Goal: Task Accomplishment & Management: Manage account settings

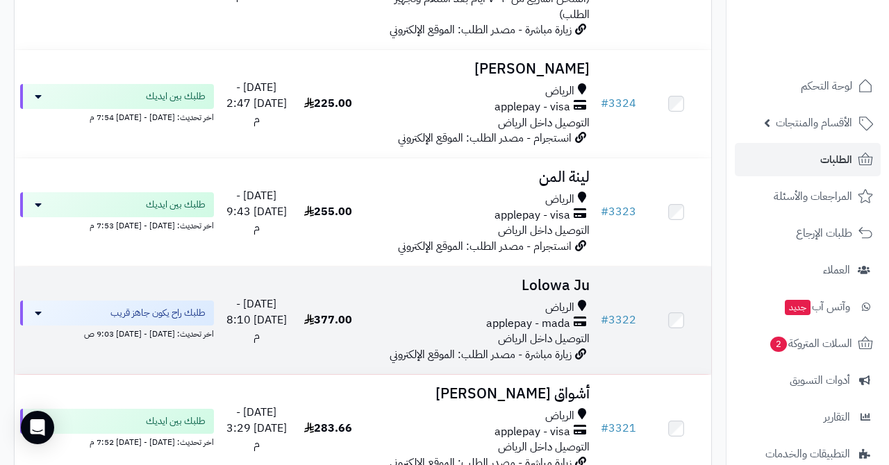
scroll to position [1508, 0]
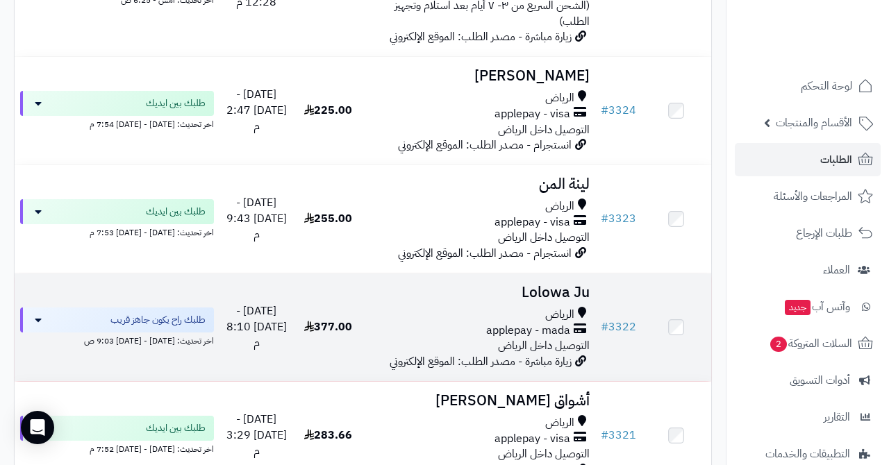
click at [540, 285] on h3 "Lolowa Ju" at bounding box center [479, 293] width 221 height 16
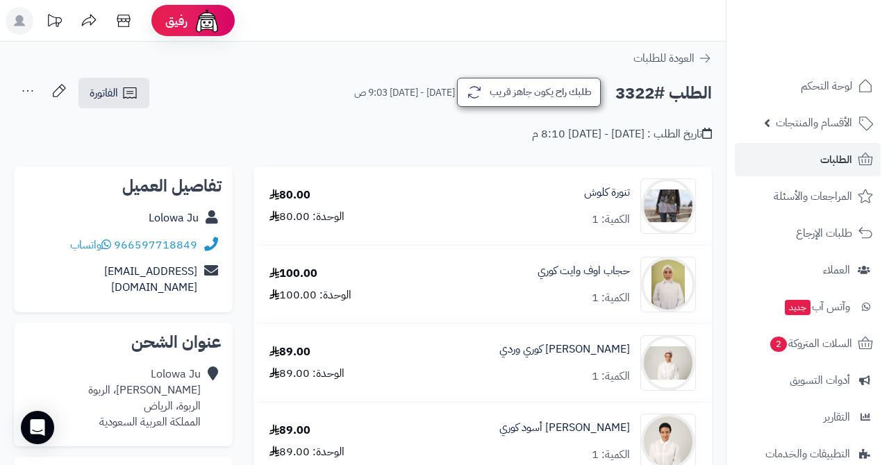
click at [535, 90] on button "طلبك راح يكون جاهز قريب" at bounding box center [529, 92] width 144 height 29
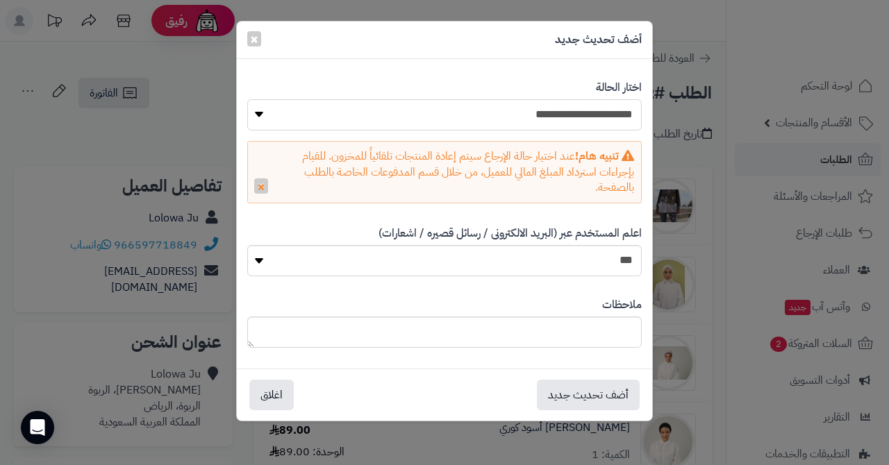
select select "*"
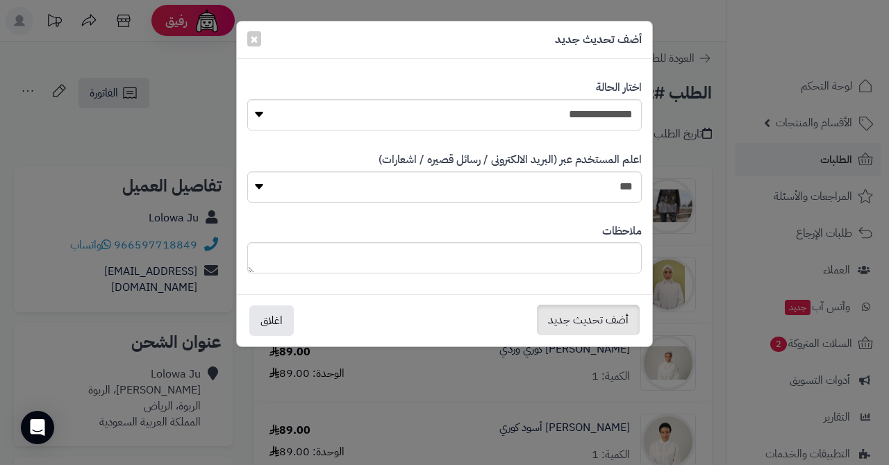
click at [597, 319] on button "أضف تحديث جديد" at bounding box center [588, 320] width 103 height 31
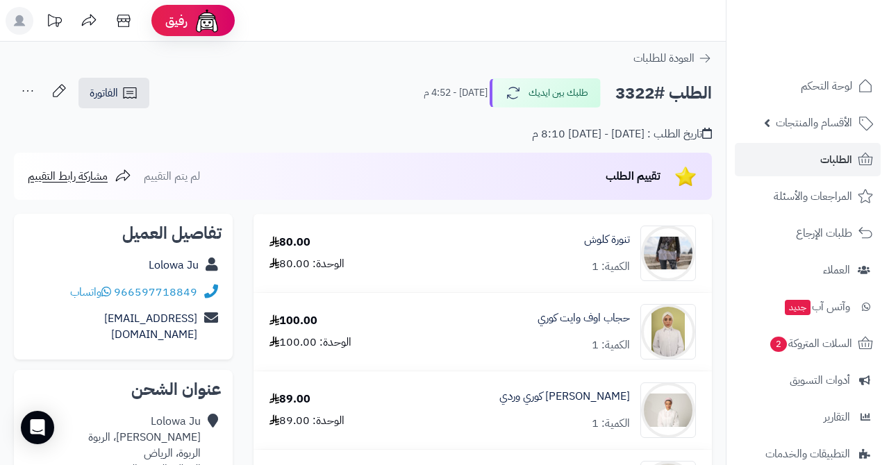
click at [797, 163] on link "الطلبات" at bounding box center [808, 159] width 146 height 33
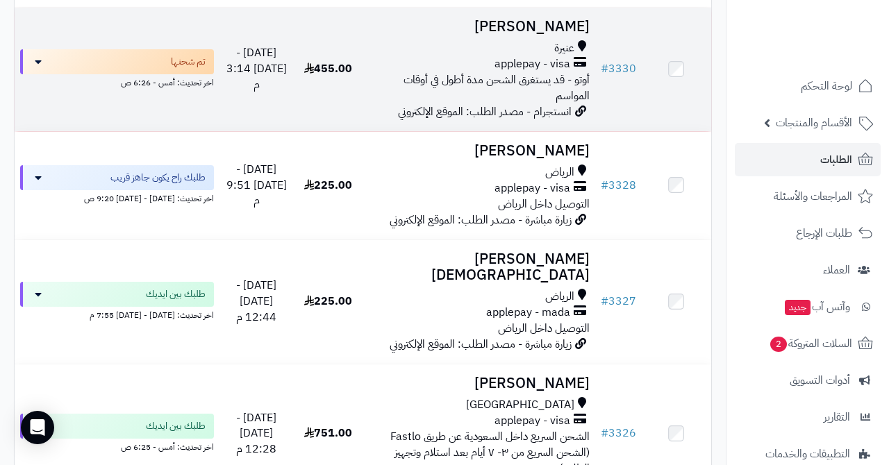
scroll to position [1066, 0]
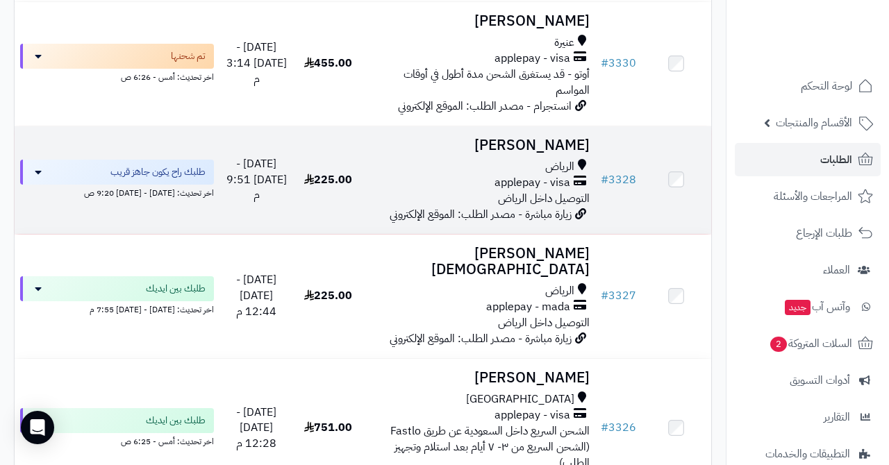
click at [540, 138] on h3 "[PERSON_NAME]" at bounding box center [479, 146] width 221 height 16
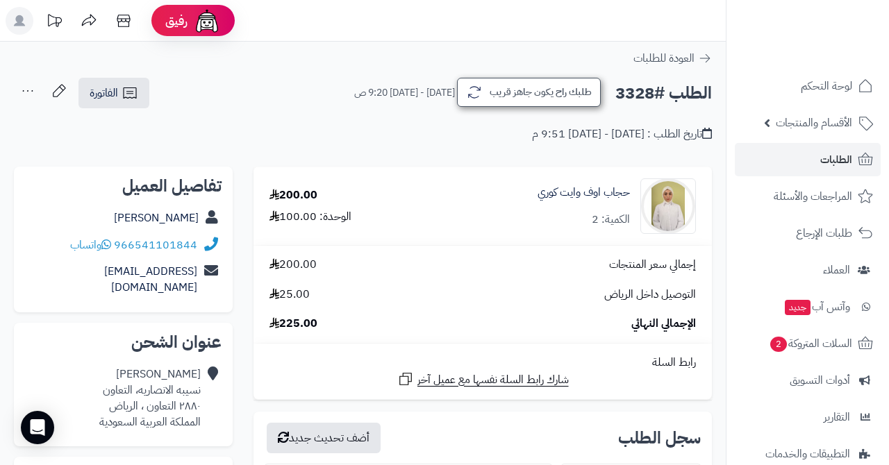
click at [517, 93] on button "طلبك راح يكون جاهز قريب" at bounding box center [529, 92] width 144 height 29
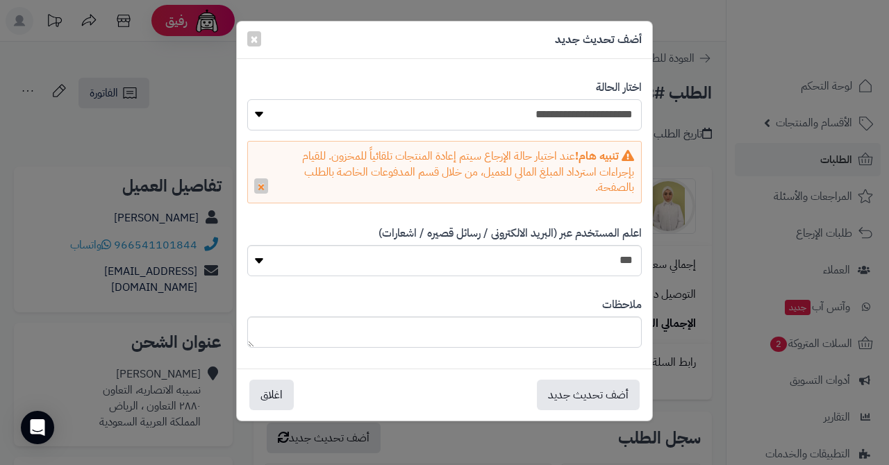
select select "*"
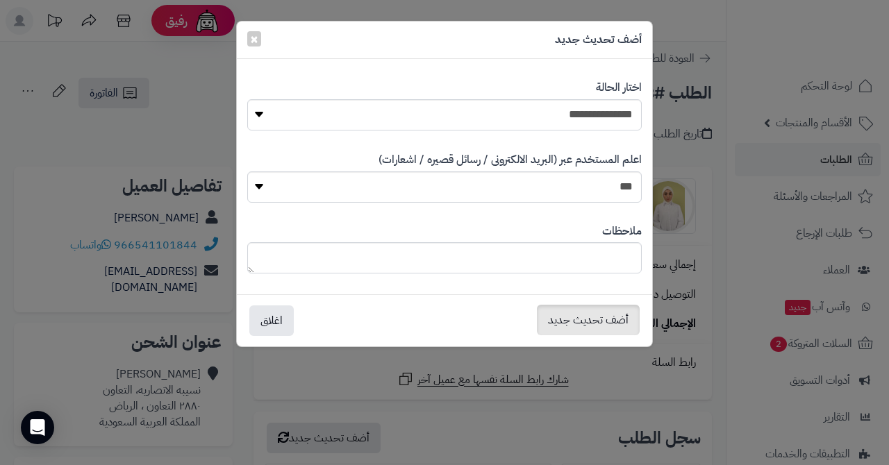
click at [570, 328] on button "أضف تحديث جديد" at bounding box center [588, 320] width 103 height 31
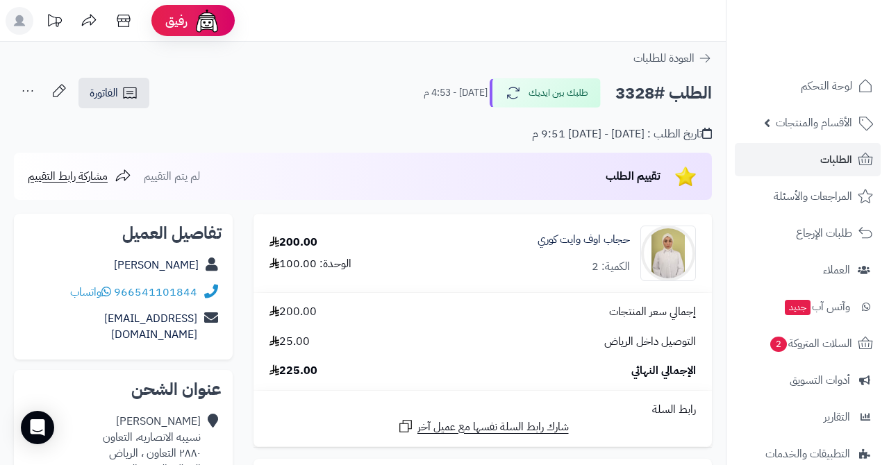
click at [817, 165] on link "الطلبات" at bounding box center [808, 159] width 146 height 33
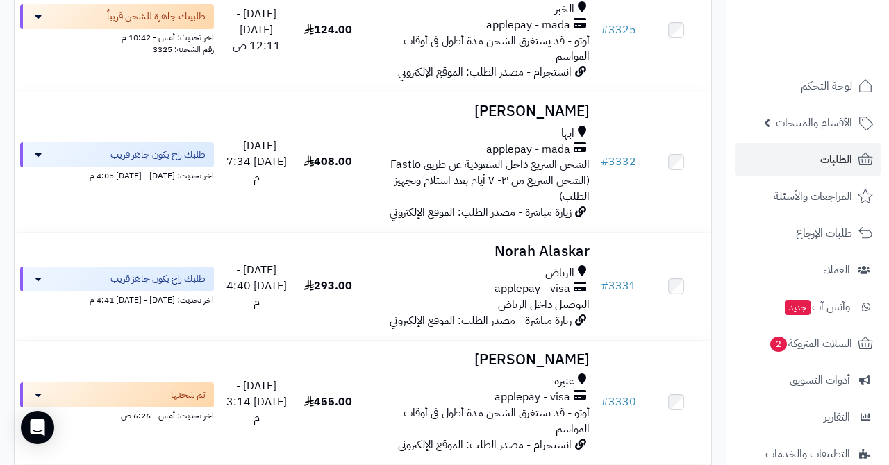
scroll to position [705, 0]
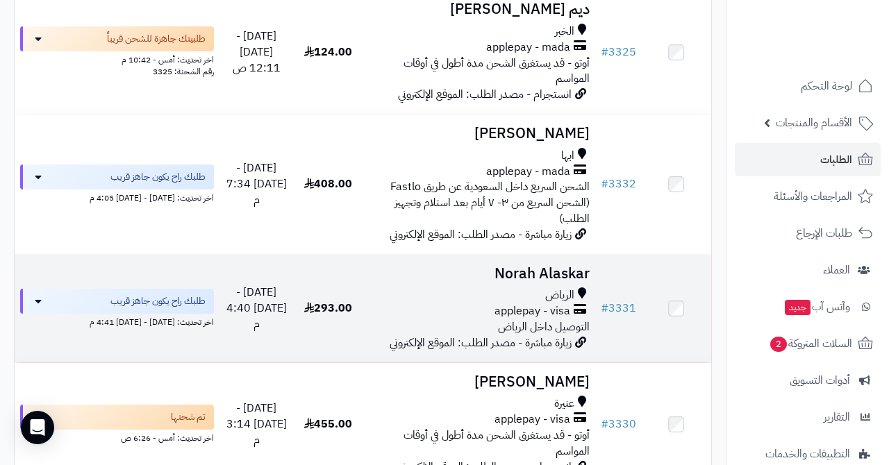
click at [508, 266] on h3 "Norah Alaskar" at bounding box center [479, 274] width 221 height 16
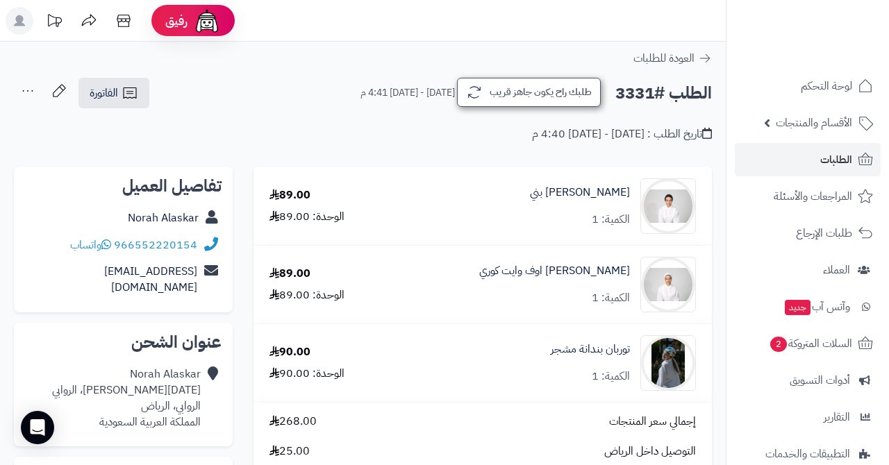
click at [565, 94] on button "طلبك راح يكون جاهز قريب" at bounding box center [529, 92] width 144 height 29
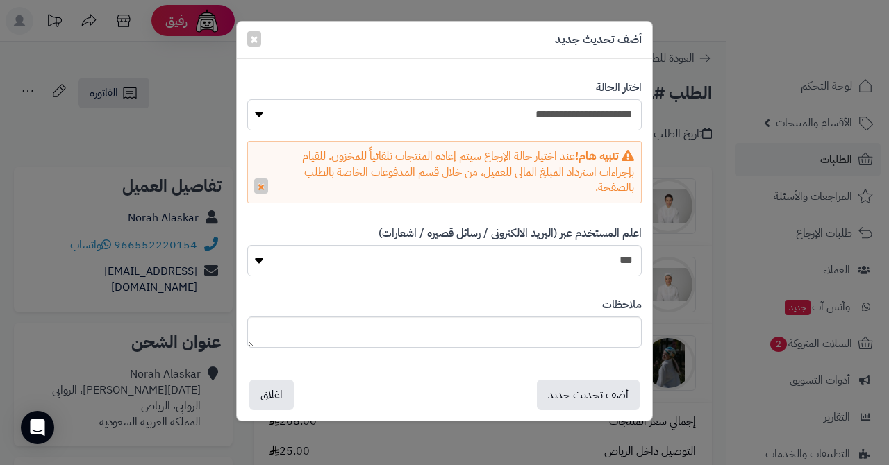
select select "*"
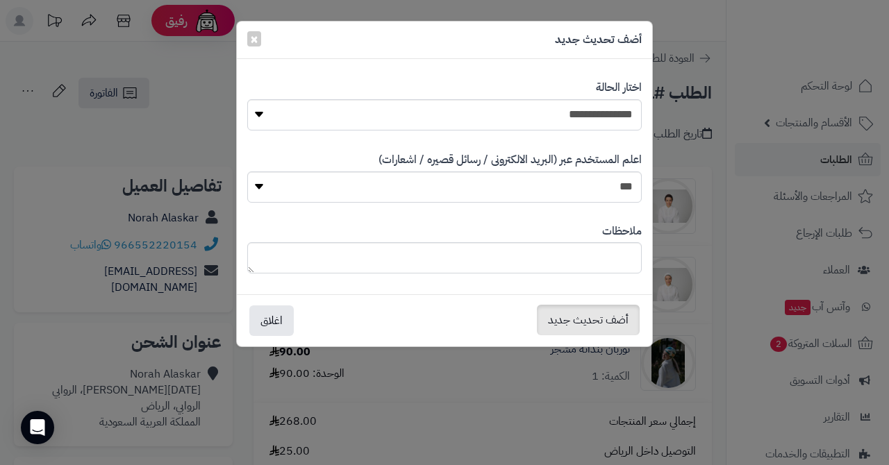
click at [585, 315] on button "أضف تحديث جديد" at bounding box center [588, 320] width 103 height 31
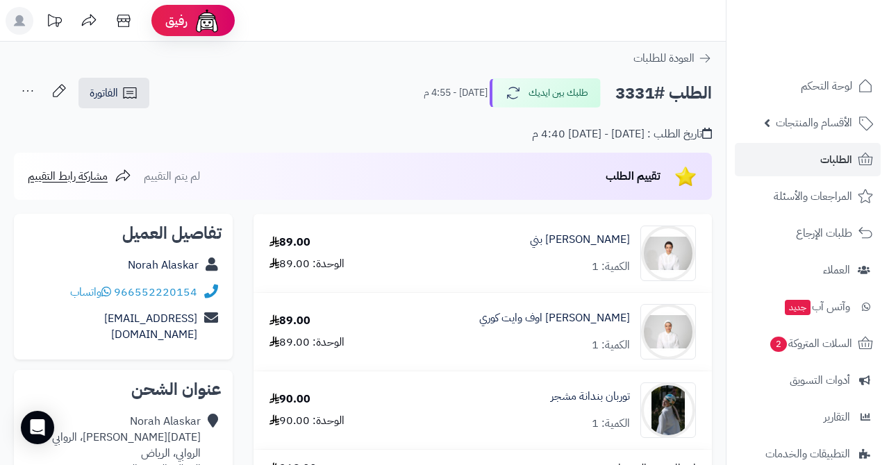
click at [791, 162] on link "الطلبات" at bounding box center [808, 159] width 146 height 33
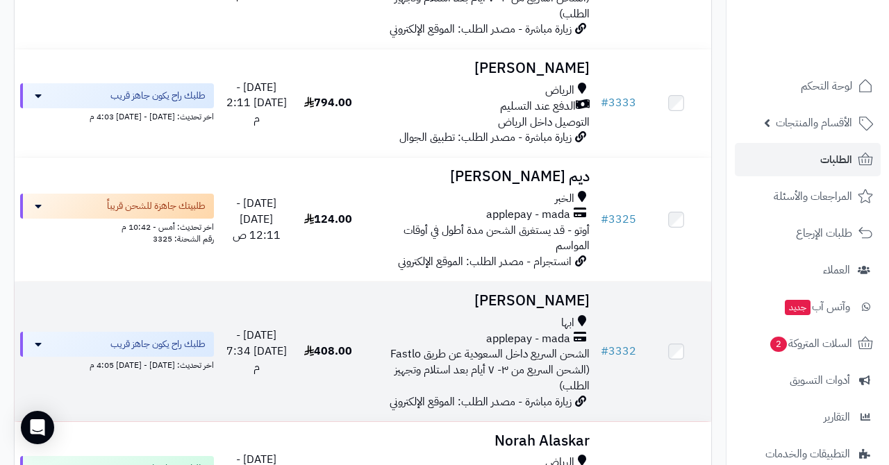
scroll to position [510, 0]
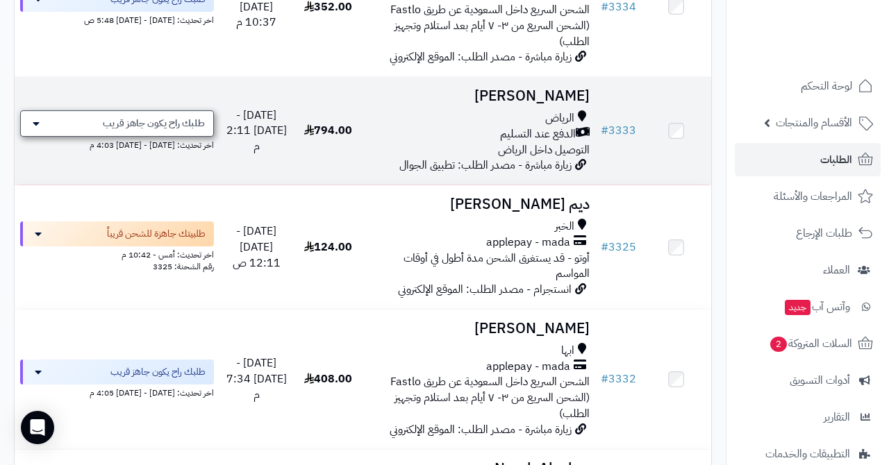
click at [162, 117] on span "طلبك راح يكون جاهز قريب" at bounding box center [154, 124] width 102 height 14
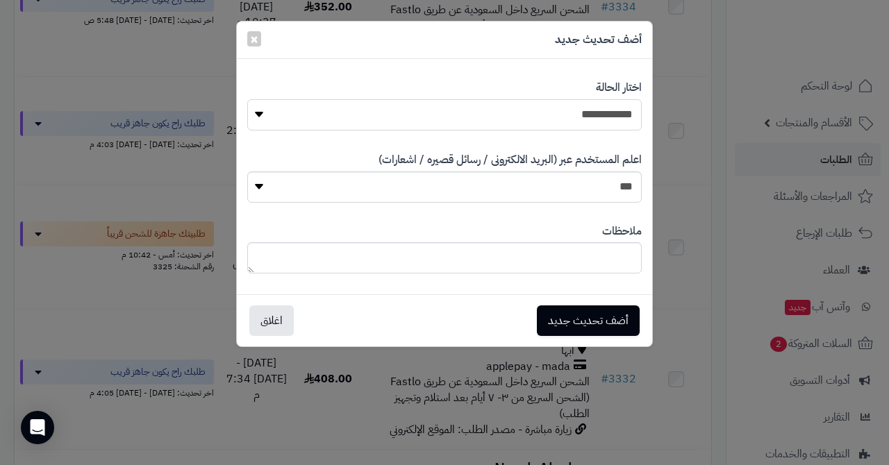
select select "*"
click at [587, 302] on div "أضف تحديث جديد اغلاق" at bounding box center [444, 320] width 415 height 52
click at [579, 313] on button "أضف تحديث جديد" at bounding box center [588, 320] width 103 height 31
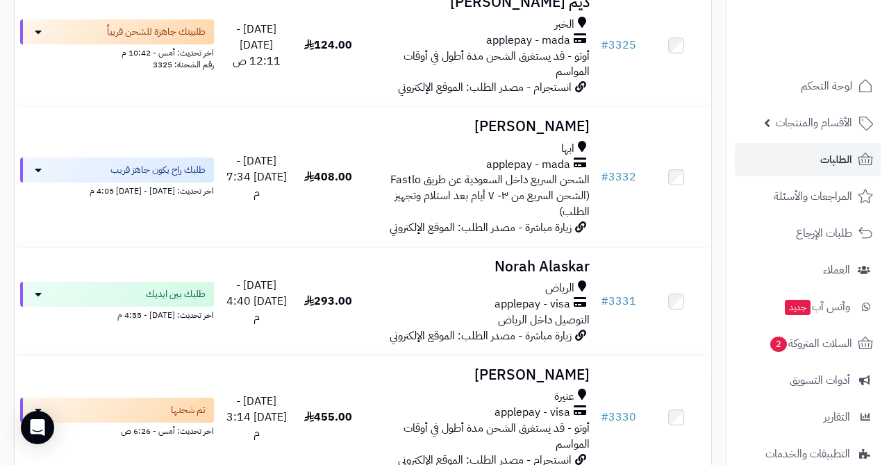
scroll to position [707, 0]
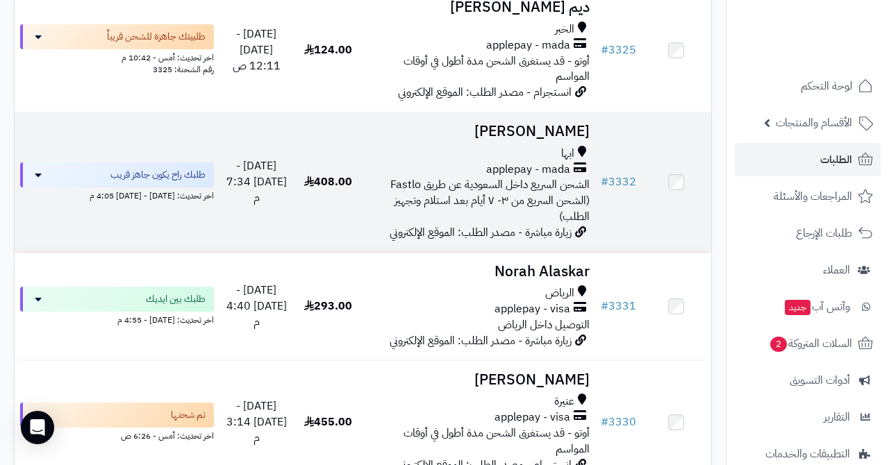
click at [517, 124] on h3 "[PERSON_NAME]" at bounding box center [479, 132] width 221 height 16
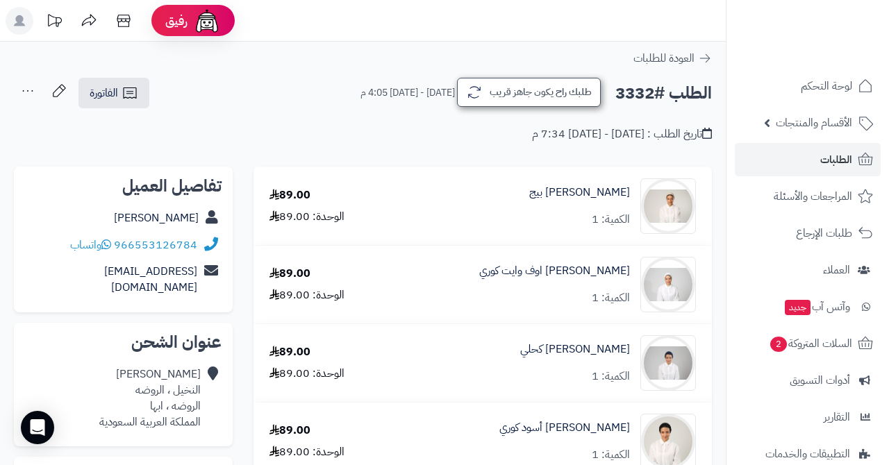
click at [553, 99] on button "طلبك راح يكون جاهز قريب" at bounding box center [529, 92] width 144 height 29
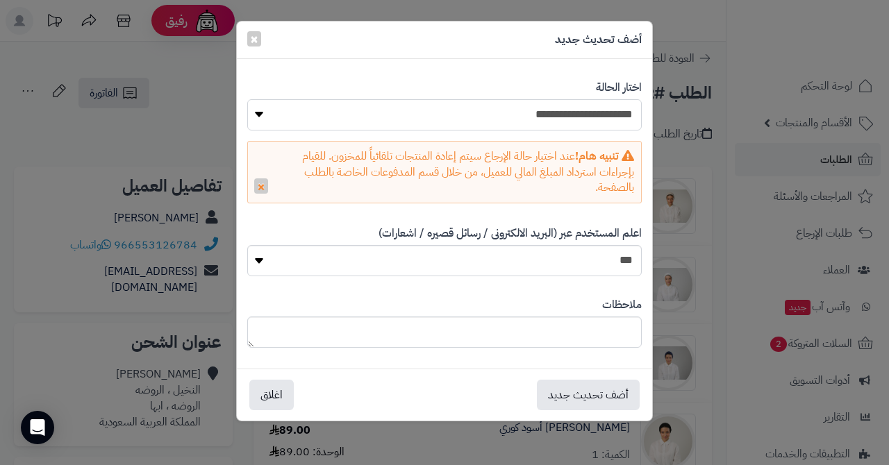
select select "*"
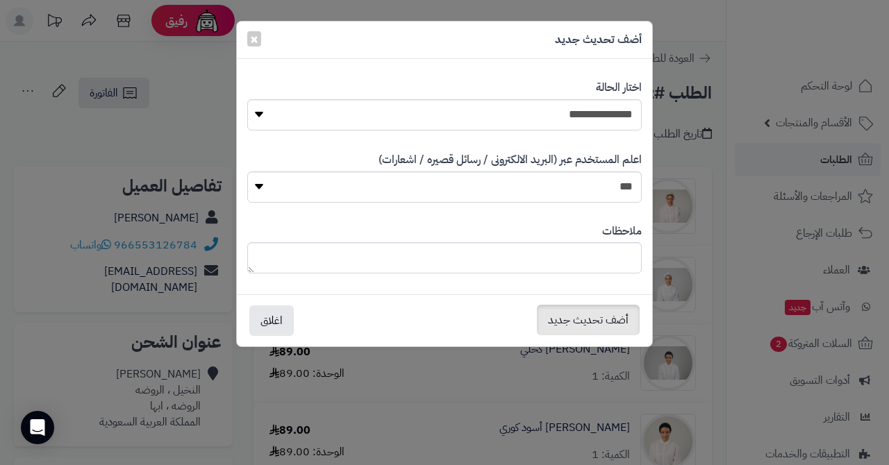
click at [570, 313] on button "أضف تحديث جديد" at bounding box center [588, 320] width 103 height 31
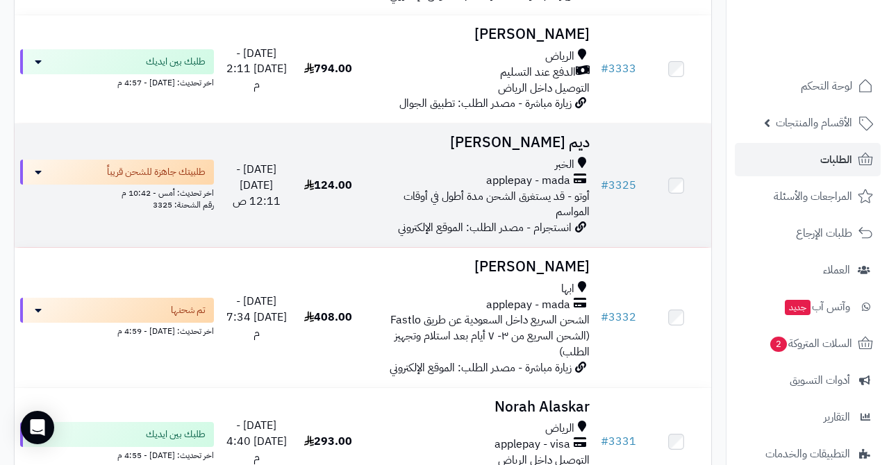
scroll to position [574, 0]
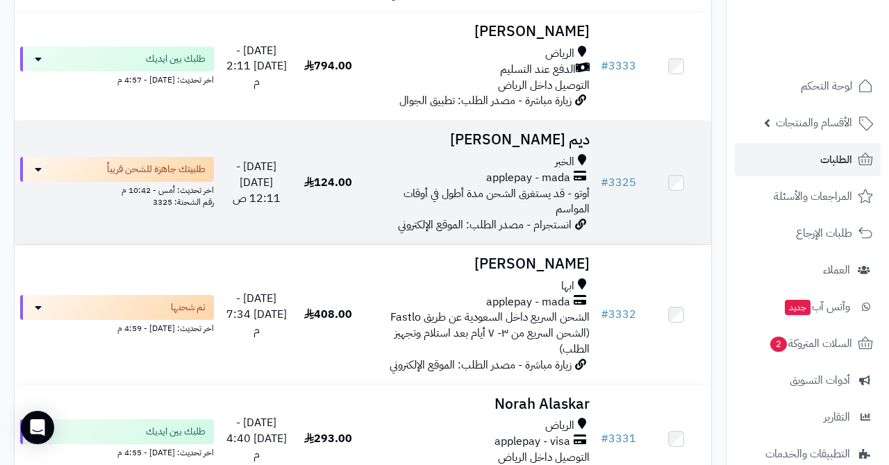
click at [528, 170] on span "applepay - mada" at bounding box center [528, 178] width 84 height 16
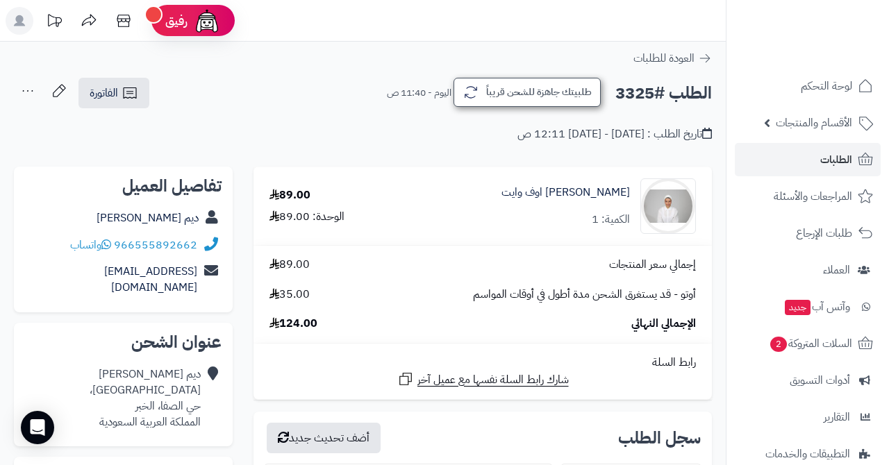
click at [552, 101] on button "طلبيتك جاهزة للشحن قريباً" at bounding box center [527, 92] width 147 height 29
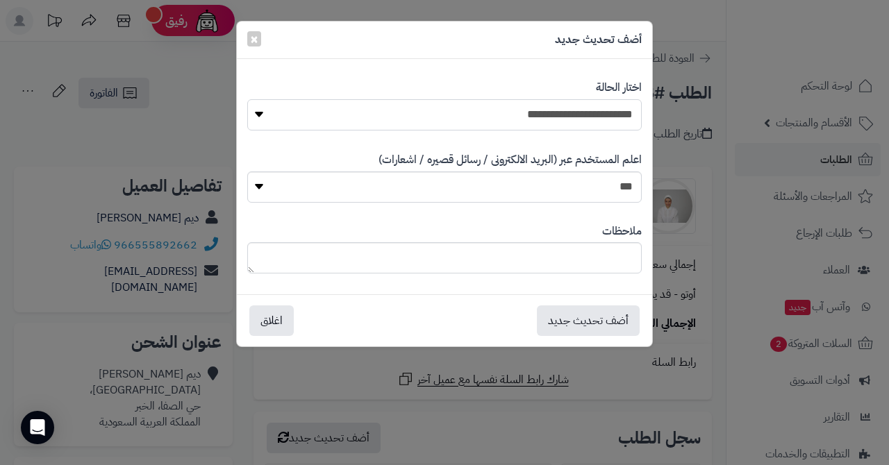
select select "*"
click at [553, 315] on button "أضف تحديث جديد" at bounding box center [588, 320] width 103 height 31
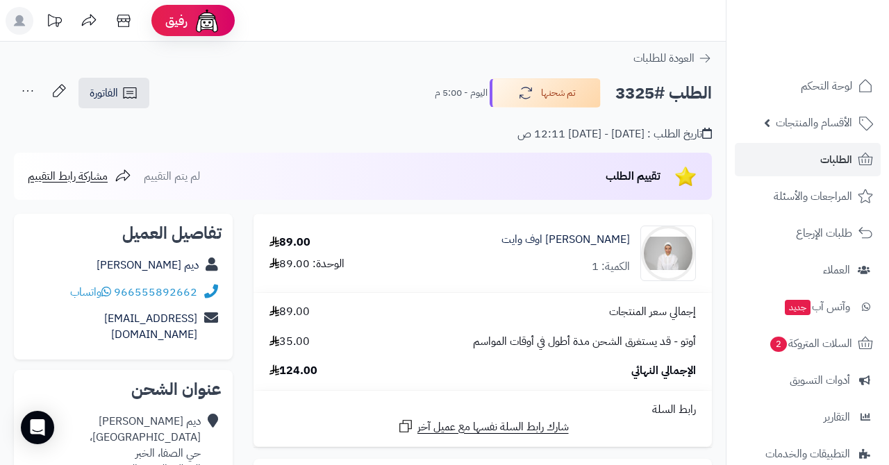
click at [794, 160] on link "الطلبات" at bounding box center [808, 159] width 146 height 33
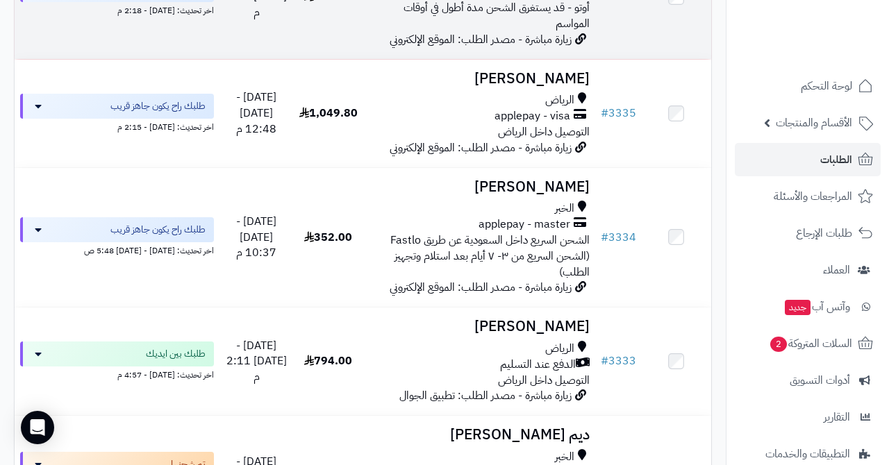
scroll to position [289, 0]
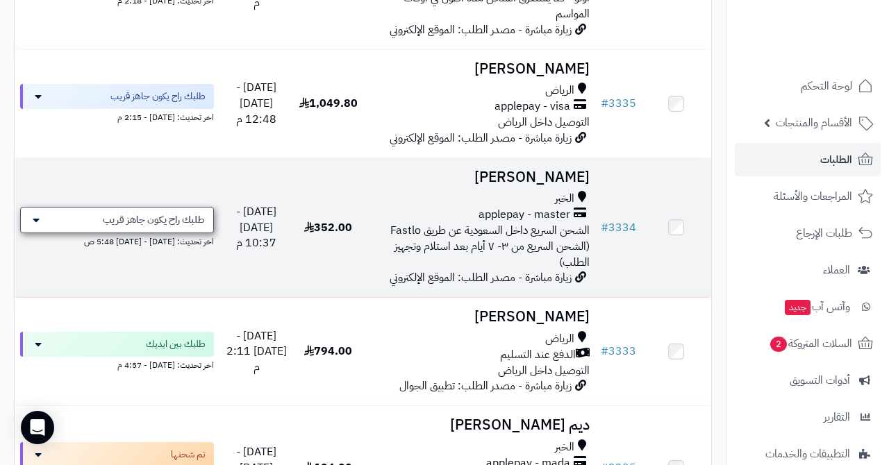
click at [140, 213] on span "طلبك راح يكون جاهز قريب" at bounding box center [154, 220] width 102 height 14
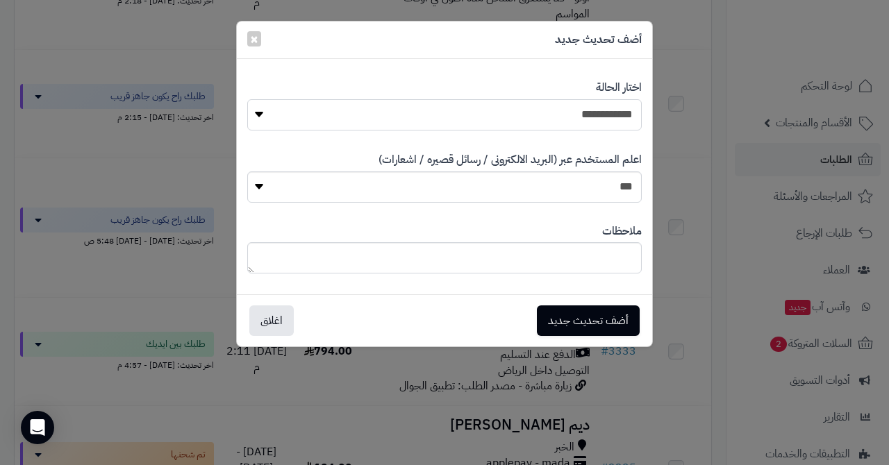
select select "*"
click at [573, 320] on button "أضف تحديث جديد" at bounding box center [588, 320] width 103 height 31
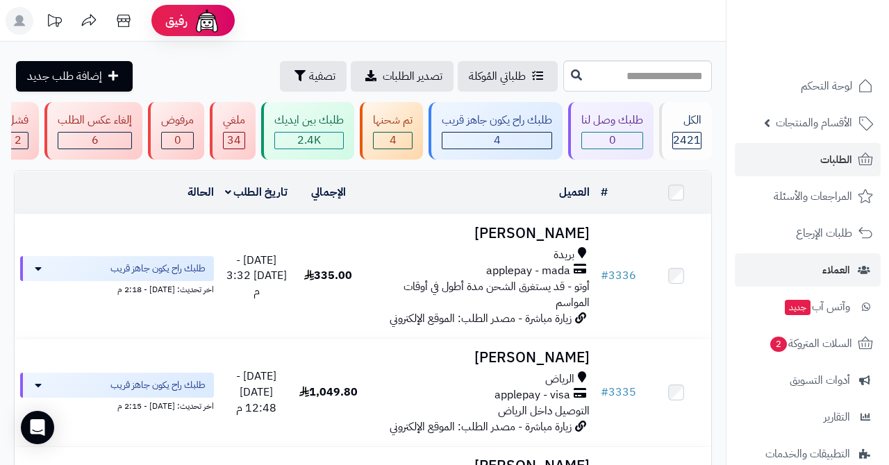
click at [834, 263] on span "العملاء" at bounding box center [836, 269] width 28 height 19
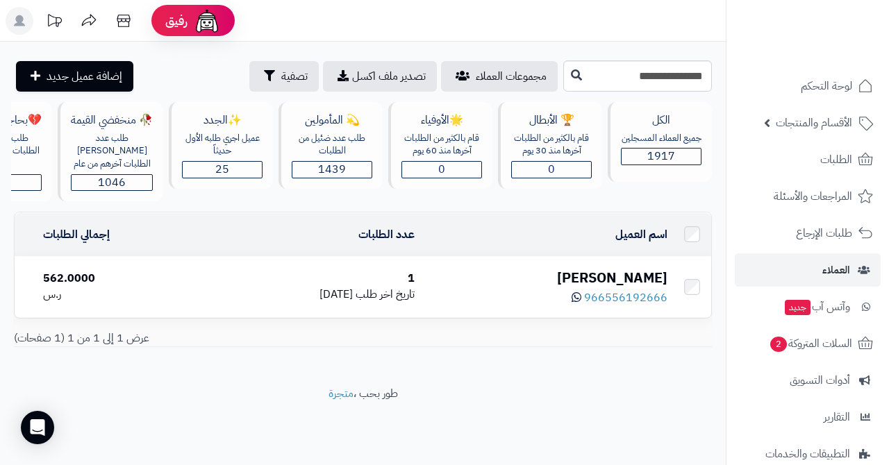
click at [591, 275] on div "[PERSON_NAME]" at bounding box center [547, 278] width 242 height 20
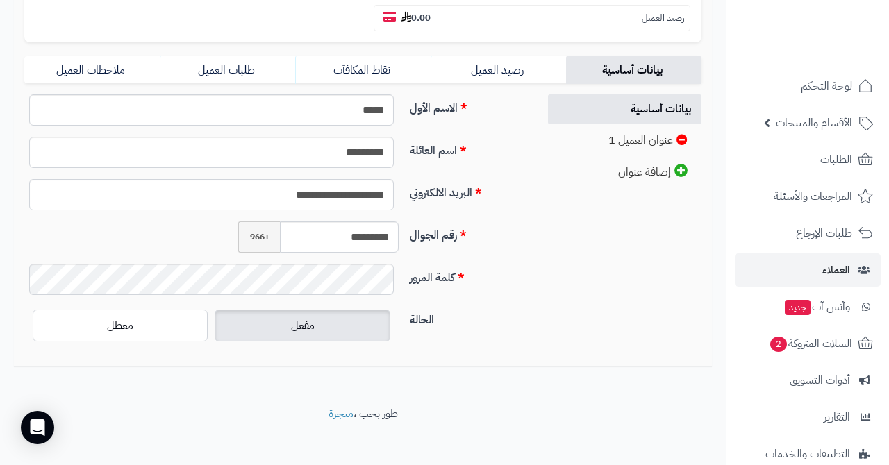
scroll to position [310, 0]
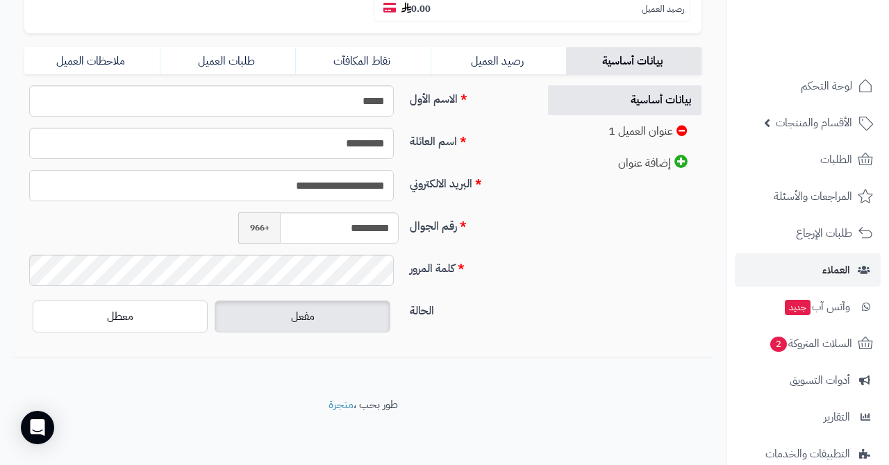
drag, startPoint x: 251, startPoint y: 183, endPoint x: 398, endPoint y: 178, distance: 147.3
click at [851, 159] on span "الطلبات" at bounding box center [836, 159] width 32 height 19
